Goal: Find specific page/section: Find specific page/section

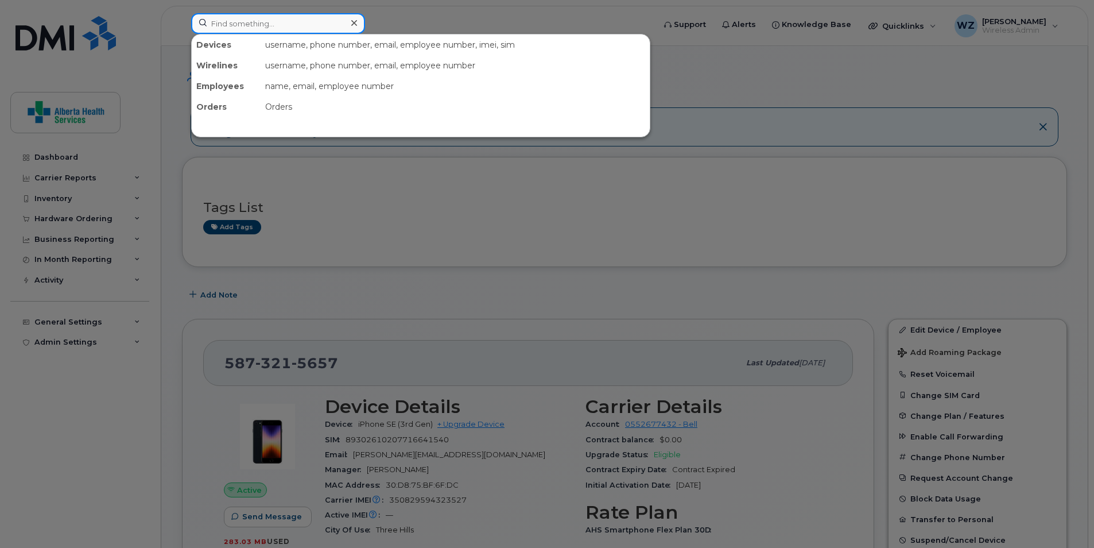
paste input "4033734990"
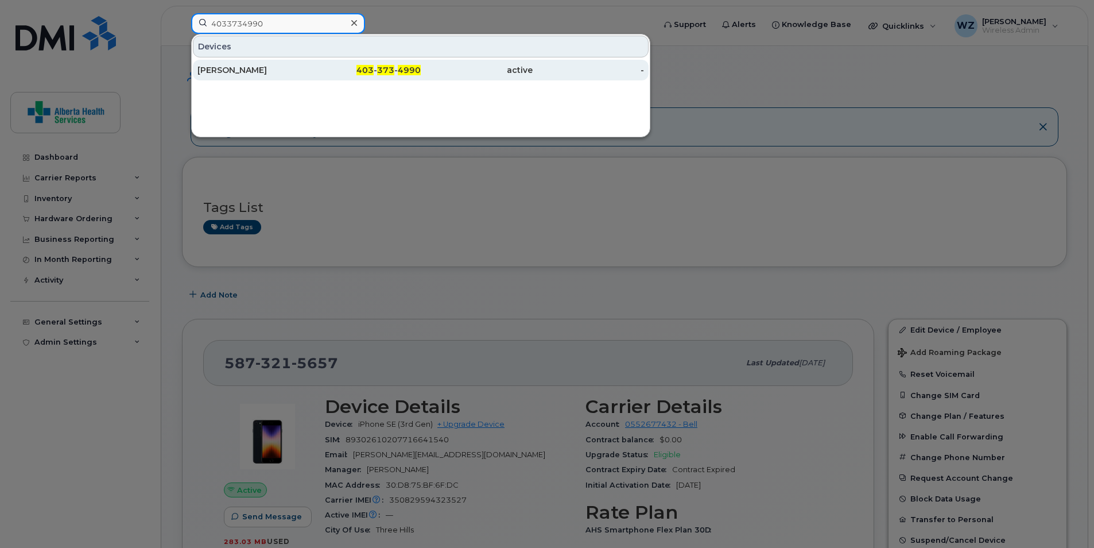
type input "4033734990"
click at [262, 72] on div "[PERSON_NAME]" at bounding box center [254, 69] width 112 height 11
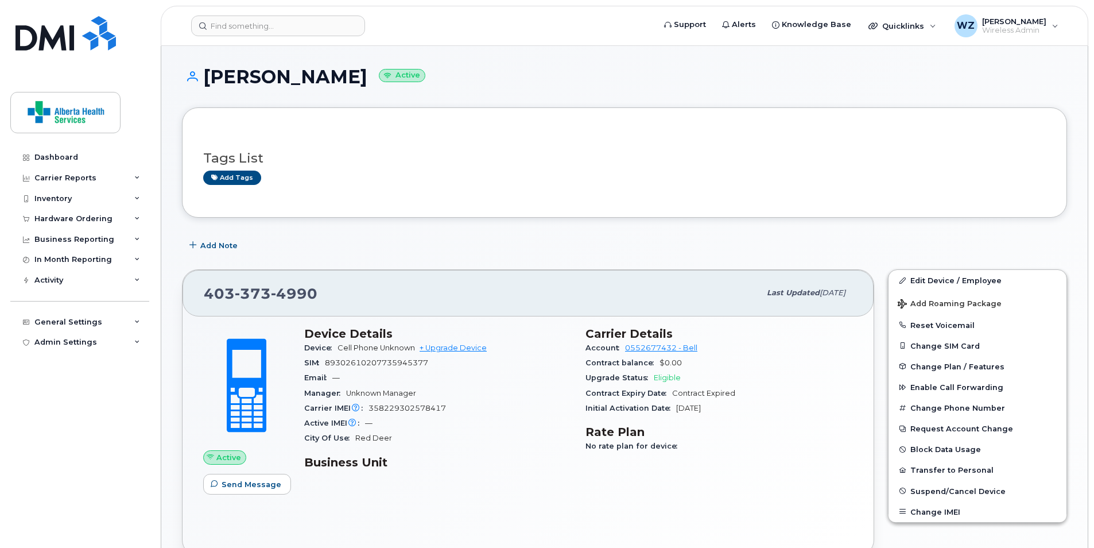
scroll to position [230, 0]
